Goal: Task Accomplishment & Management: Complete application form

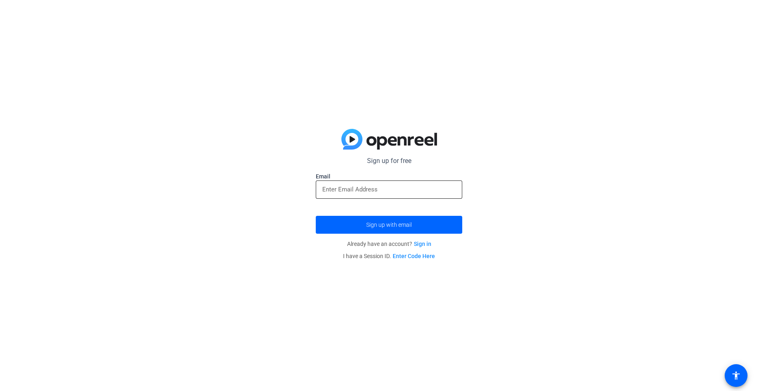
click at [380, 187] on input "email" at bounding box center [388, 190] width 133 height 10
type input "[EMAIL_ADDRESS][DOMAIN_NAME]"
click at [385, 220] on span "submit" at bounding box center [389, 225] width 146 height 20
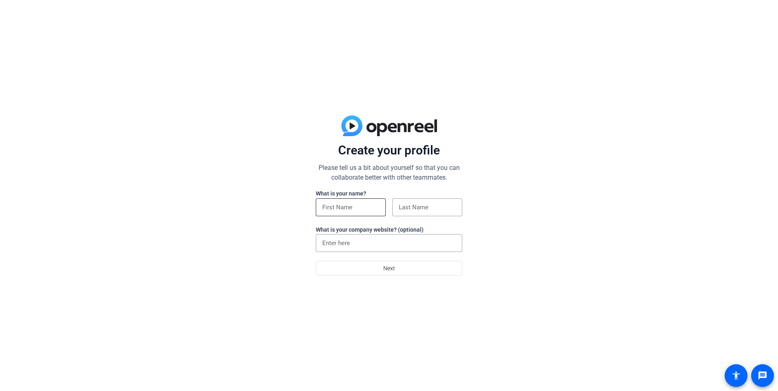
click at [351, 209] on input at bounding box center [350, 208] width 57 height 10
type input "[PERSON_NAME]"
type input "Pusino"
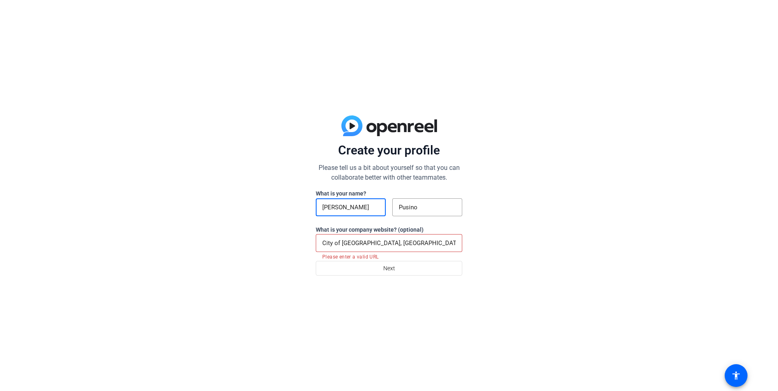
click at [396, 243] on input "City of [GEOGRAPHIC_DATA], [GEOGRAPHIC_DATA]" at bounding box center [388, 243] width 133 height 10
drag, startPoint x: 381, startPoint y: 243, endPoint x: 361, endPoint y: 246, distance: 20.1
click at [361, 246] on input "City of [GEOGRAPHIC_DATA], [GEOGRAPHIC_DATA]" at bounding box center [388, 243] width 133 height 10
type input "C"
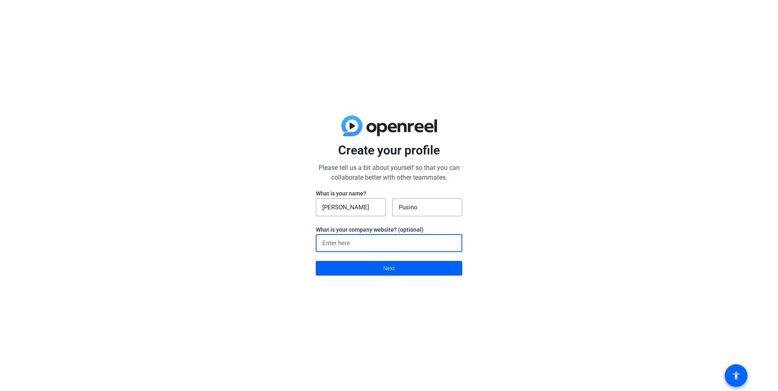
click at [379, 266] on span at bounding box center [389, 269] width 146 height 20
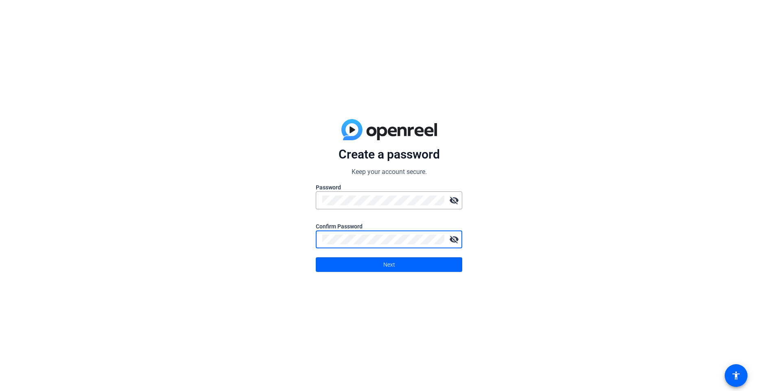
click button "Next" at bounding box center [389, 264] width 146 height 15
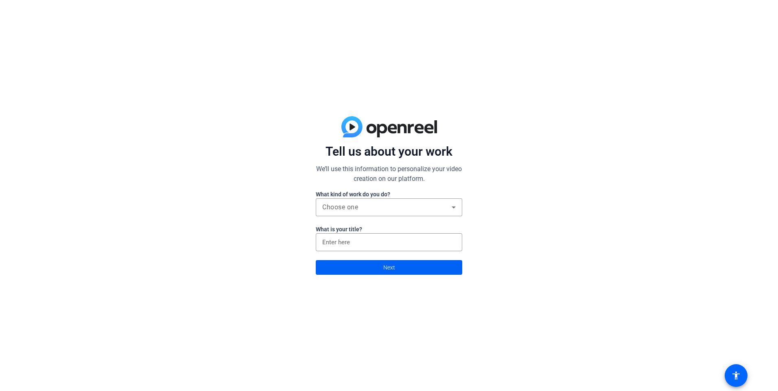
click at [359, 273] on span at bounding box center [389, 268] width 146 height 20
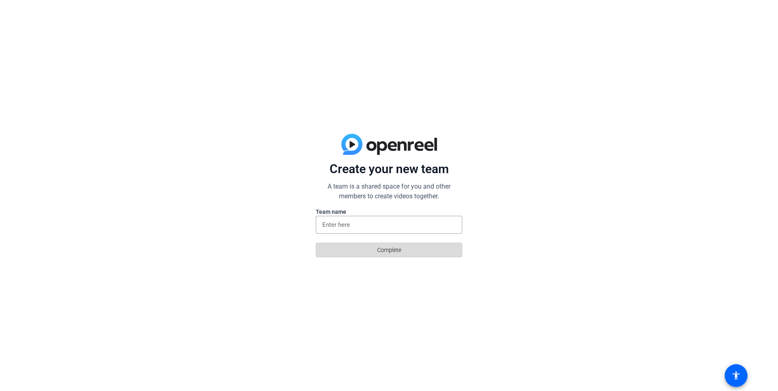
click at [372, 249] on span at bounding box center [389, 250] width 146 height 20
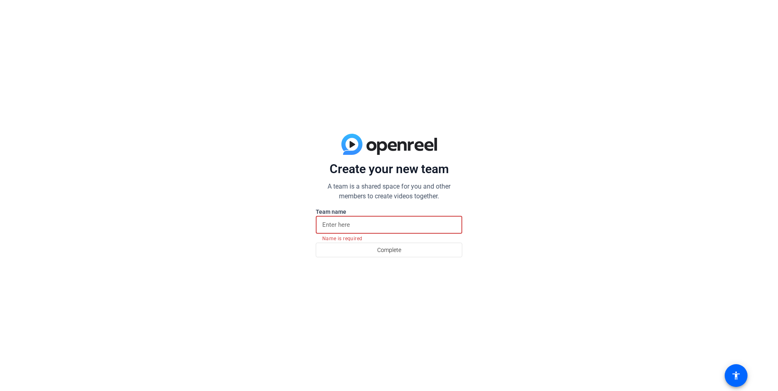
click at [362, 224] on input at bounding box center [388, 225] width 133 height 10
click at [375, 249] on span at bounding box center [389, 250] width 146 height 20
click at [363, 223] on input at bounding box center [388, 225] width 133 height 10
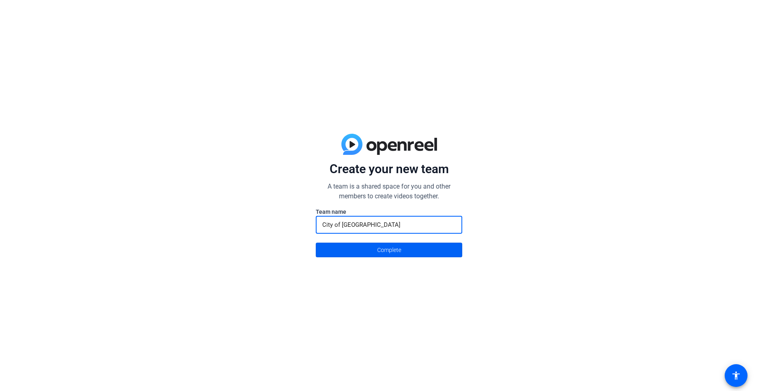
type input "City of [GEOGRAPHIC_DATA]"
click at [397, 253] on span "Complete" at bounding box center [389, 249] width 24 height 15
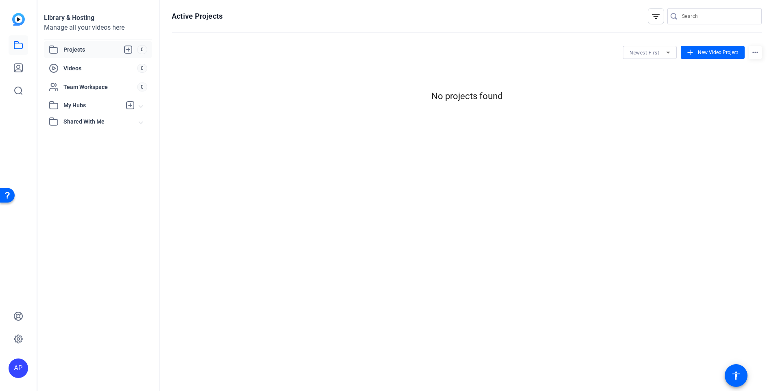
click at [22, 362] on div "AP" at bounding box center [19, 369] width 20 height 20
click at [76, 314] on div at bounding box center [389, 195] width 778 height 391
click at [133, 124] on span "Shared With Me" at bounding box center [101, 122] width 76 height 9
click at [140, 121] on span at bounding box center [140, 122] width 3 height 9
click at [720, 54] on span "New Video Project" at bounding box center [718, 52] width 40 height 7
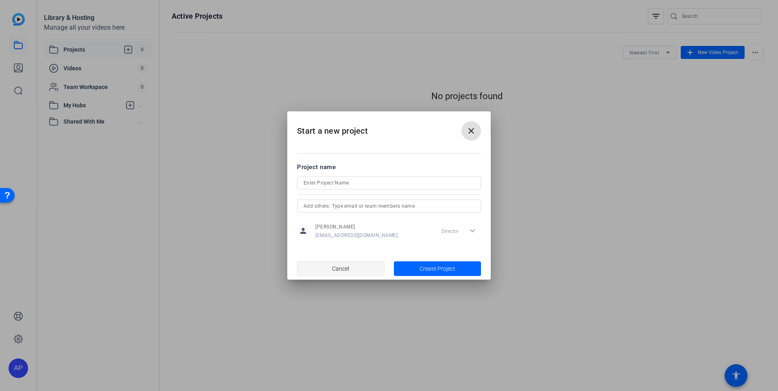
click at [351, 274] on span "button" at bounding box center [340, 269] width 87 height 20
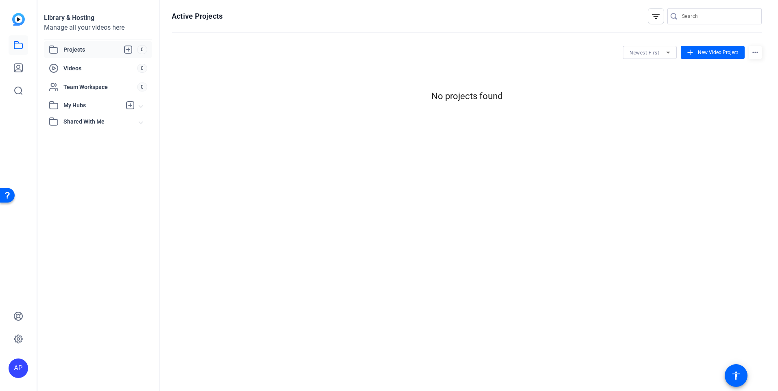
click at [76, 102] on span "My Hubs" at bounding box center [92, 105] width 58 height 9
click at [80, 138] on span "Shared With Me" at bounding box center [101, 139] width 76 height 9
click at [18, 68] on icon at bounding box center [18, 68] width 8 height 8
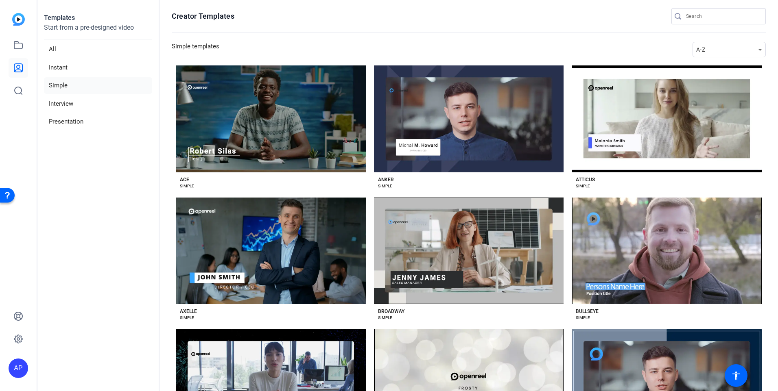
click at [13, 19] on img at bounding box center [18, 19] width 13 height 13
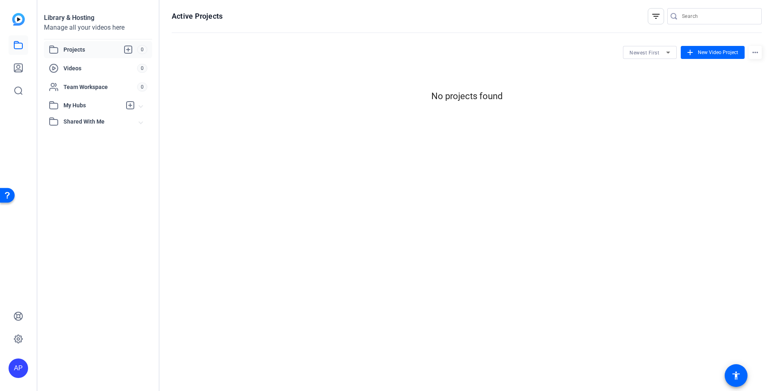
click at [652, 16] on mat-icon "filter_list" at bounding box center [656, 16] width 10 height 10
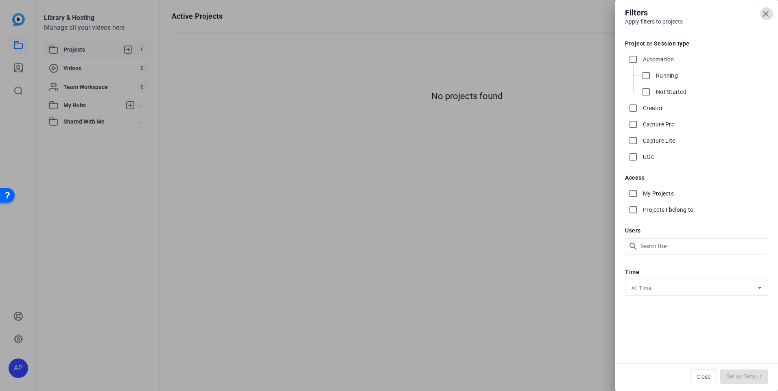
click at [770, 11] on span at bounding box center [767, 14] width 20 height 20
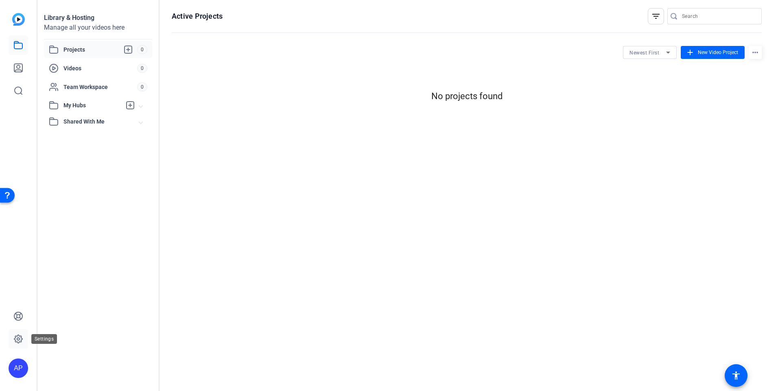
click at [15, 343] on icon at bounding box center [18, 339] width 10 height 10
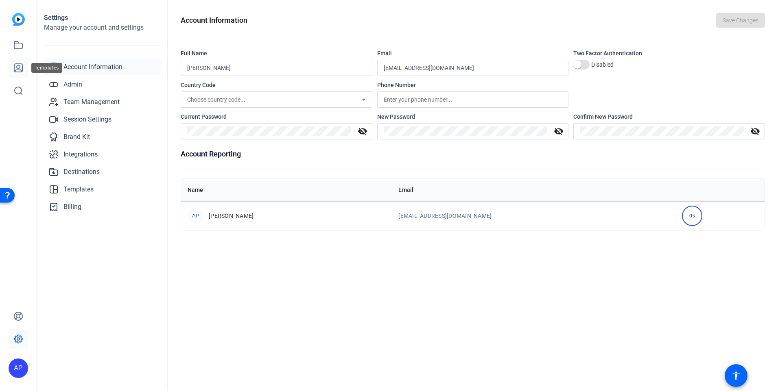
click at [14, 62] on link at bounding box center [19, 68] width 20 height 20
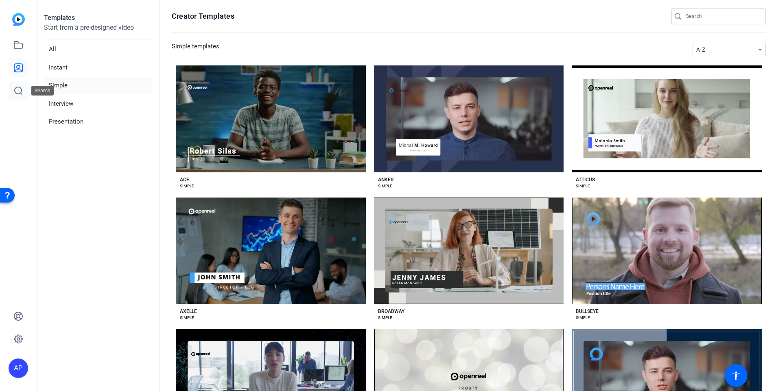
click at [15, 93] on icon at bounding box center [18, 91] width 10 height 10
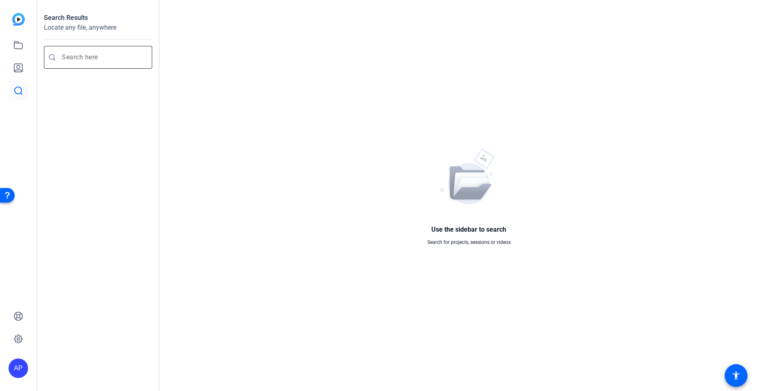
click at [79, 60] on input "Enter search query" at bounding box center [102, 57] width 81 height 10
type input "GT"
click at [18, 19] on img at bounding box center [18, 19] width 13 height 13
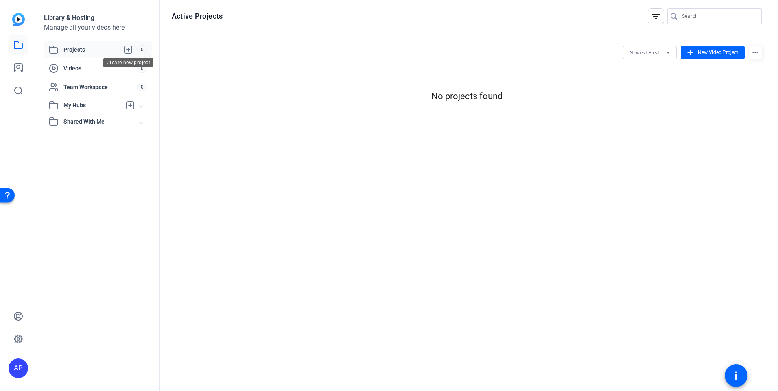
click at [128, 47] on icon at bounding box center [128, 50] width 10 height 10
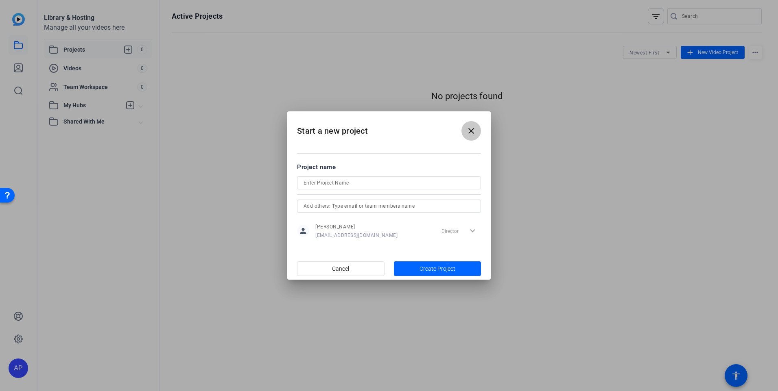
click at [469, 131] on mat-icon "close" at bounding box center [471, 131] width 10 height 10
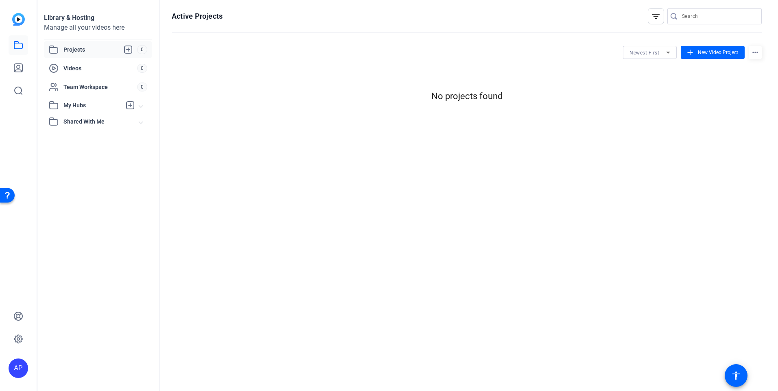
click at [56, 53] on icon at bounding box center [54, 49] width 8 height 7
click at [20, 373] on div "AP" at bounding box center [19, 369] width 20 height 20
drag, startPoint x: 20, startPoint y: 373, endPoint x: 81, endPoint y: 367, distance: 61.3
click at [81, 367] on div "AP [PERSON_NAME] City of Trenton logout" at bounding box center [66, 359] width 114 height 34
click at [22, 367] on div "AP" at bounding box center [19, 369] width 20 height 20
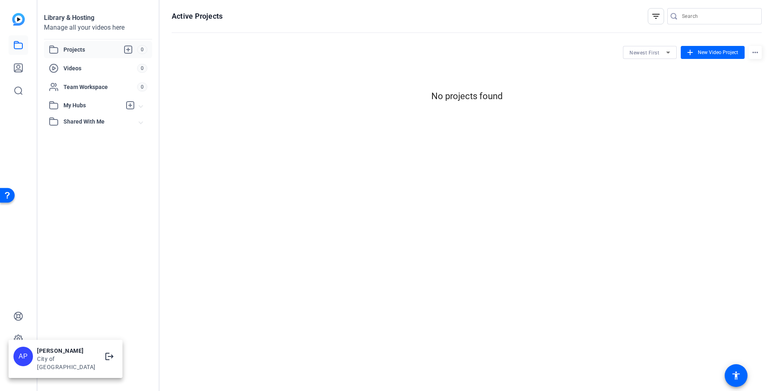
click at [58, 362] on div "City of [GEOGRAPHIC_DATA]" at bounding box center [66, 363] width 59 height 16
click at [463, 143] on div "Active Projects filter_list Newest First add New Video Project more_horiz No pr…" at bounding box center [466, 195] width 614 height 391
click at [663, 50] on div "Newest First" at bounding box center [647, 53] width 37 height 10
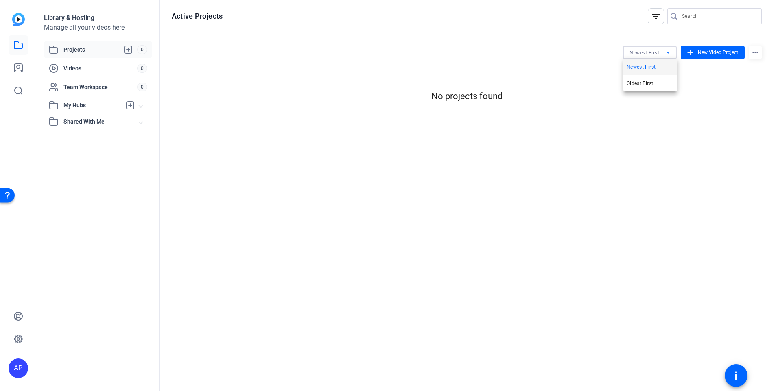
click at [664, 52] on div at bounding box center [389, 195] width 778 height 391
click at [757, 49] on mat-icon "more_horiz" at bounding box center [754, 52] width 13 height 13
click at [679, 24] on div at bounding box center [389, 195] width 778 height 391
click at [659, 17] on mat-icon "filter_list" at bounding box center [656, 16] width 10 height 10
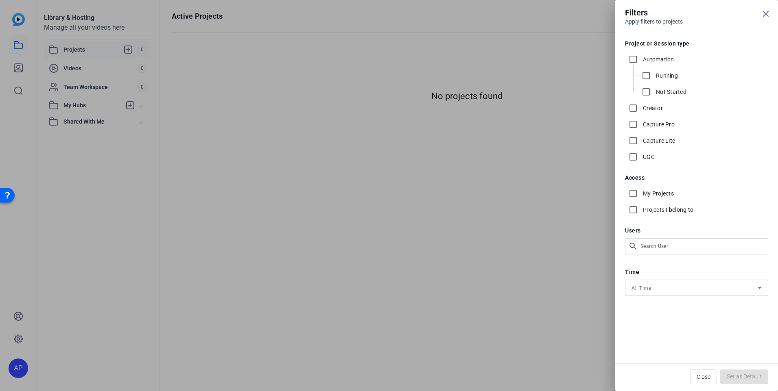
click at [570, 39] on div at bounding box center [389, 195] width 778 height 391
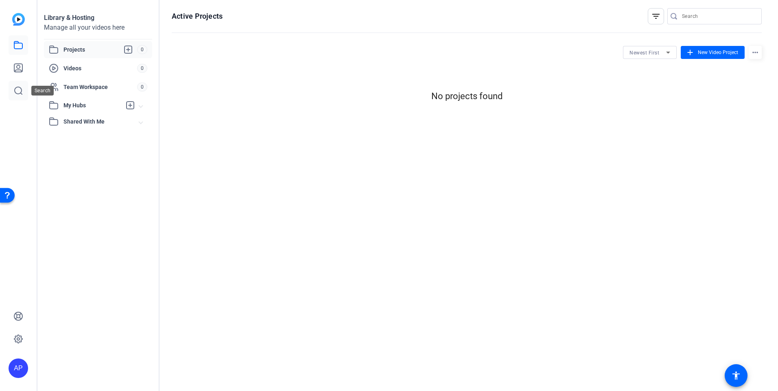
click at [15, 96] on link at bounding box center [19, 91] width 20 height 20
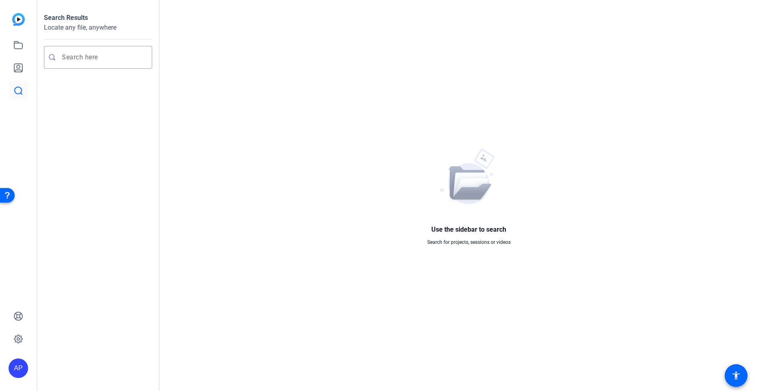
click at [20, 13] on img at bounding box center [18, 19] width 13 height 13
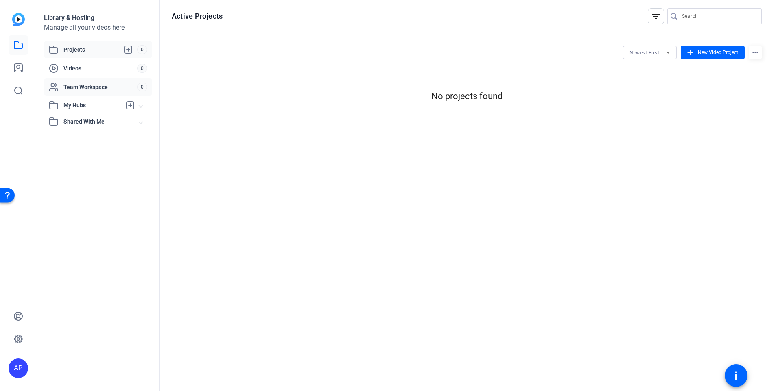
click at [79, 89] on span "Team Workspace" at bounding box center [100, 87] width 74 height 8
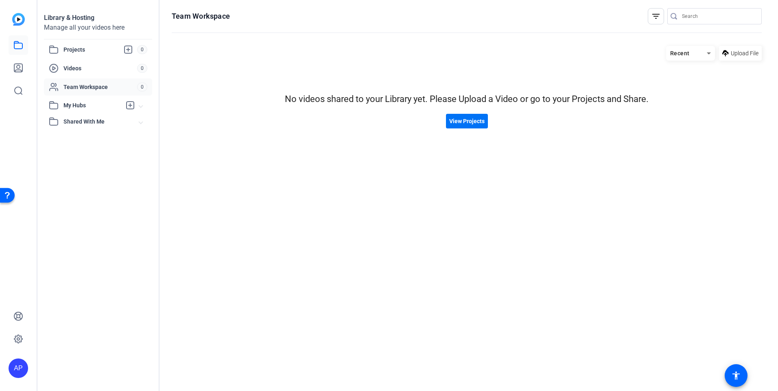
click at [458, 122] on span "View Projects" at bounding box center [466, 121] width 35 height 9
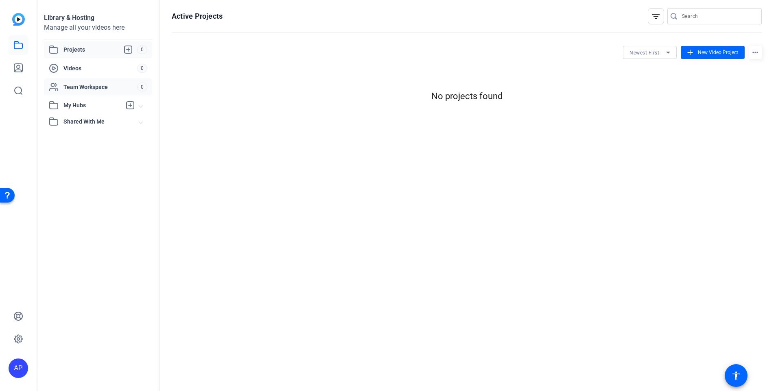
click at [62, 89] on div "Team Workspace" at bounding box center [93, 87] width 88 height 10
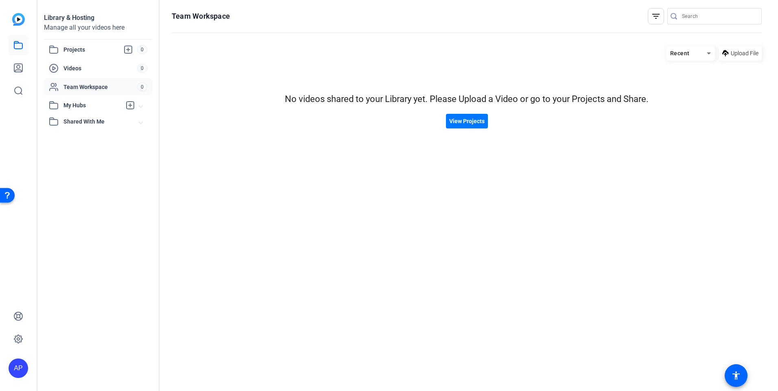
drag, startPoint x: 739, startPoint y: 57, endPoint x: 641, endPoint y: 86, distance: 102.7
click at [646, 90] on hosting-listing "Recent Upload File No videos shared to your Library yet. Please Upload a Video …" at bounding box center [467, 210] width 590 height 337
click at [79, 104] on span "My Hubs" at bounding box center [92, 105] width 58 height 9
drag, startPoint x: 79, startPoint y: 104, endPoint x: 124, endPoint y: 140, distance: 58.4
click at [124, 140] on span "Shared With Me" at bounding box center [101, 139] width 76 height 9
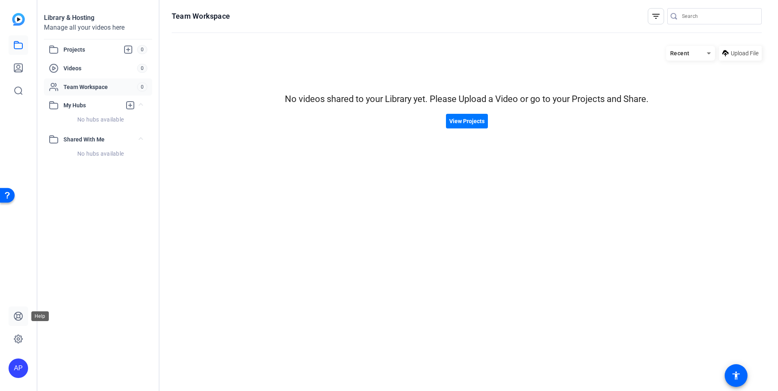
click at [22, 316] on icon at bounding box center [18, 316] width 8 height 8
click at [14, 65] on icon at bounding box center [18, 68] width 10 height 10
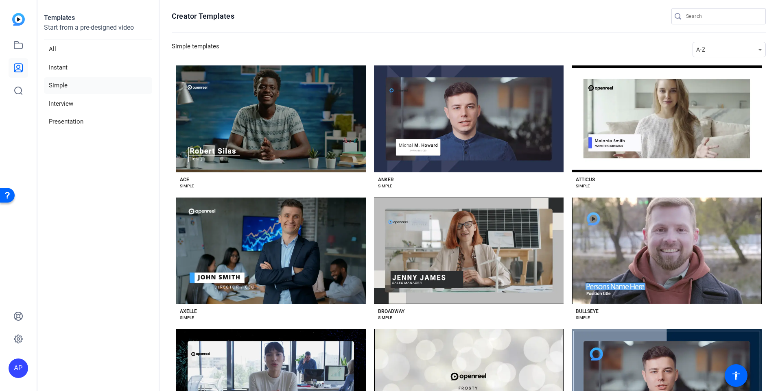
click at [17, 21] on img at bounding box center [18, 19] width 13 height 13
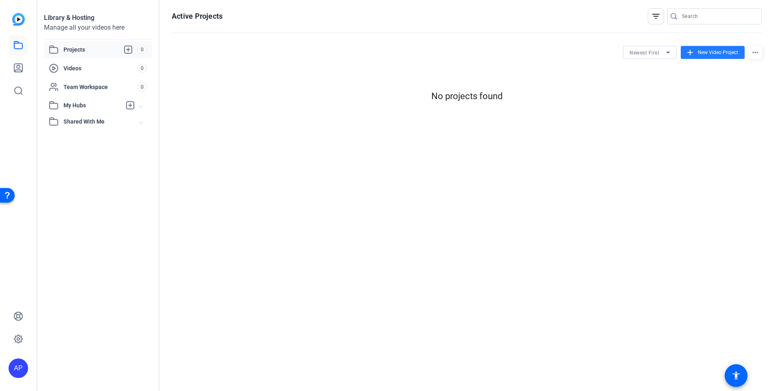
click at [717, 53] on span "New Video Project" at bounding box center [718, 52] width 40 height 7
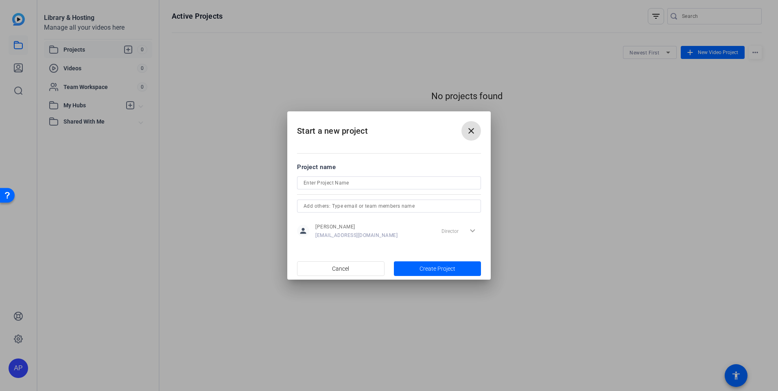
drag, startPoint x: 467, startPoint y: 230, endPoint x: 471, endPoint y: 229, distance: 4.1
click at [469, 230] on div "Director expand_more" at bounding box center [459, 231] width 43 height 15
click at [472, 229] on div "Director expand_more" at bounding box center [459, 231] width 43 height 15
click at [354, 267] on span "button" at bounding box center [340, 269] width 87 height 20
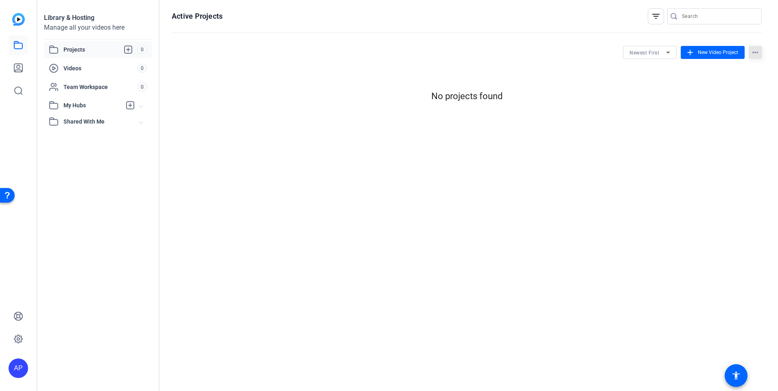
click at [761, 53] on mat-icon "more_horiz" at bounding box center [754, 52] width 13 height 13
click at [602, 145] on div at bounding box center [389, 195] width 778 height 391
